Goal: Register for event/course

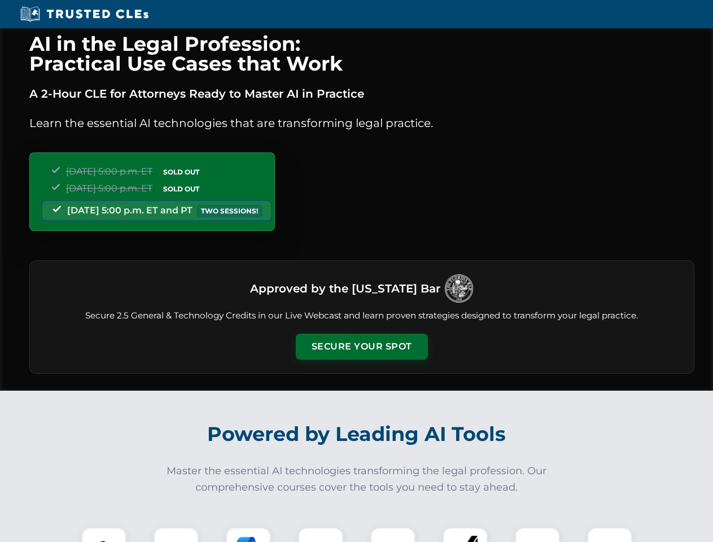
click at [362, 347] on button "Secure Your Spot" at bounding box center [362, 347] width 132 height 26
click at [104, 535] on img at bounding box center [104, 550] width 33 height 33
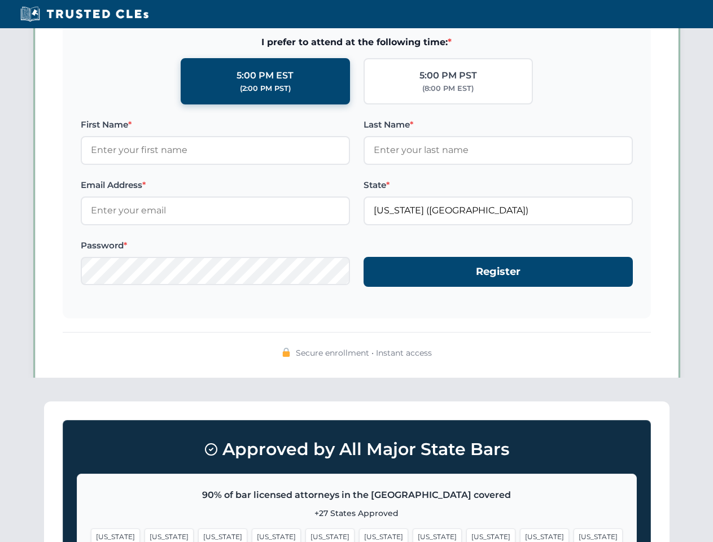
click at [413, 535] on span "[US_STATE]" at bounding box center [437, 537] width 49 height 16
click at [520, 535] on span "[US_STATE]" at bounding box center [544, 537] width 49 height 16
